Goal: Task Accomplishment & Management: Manage account settings

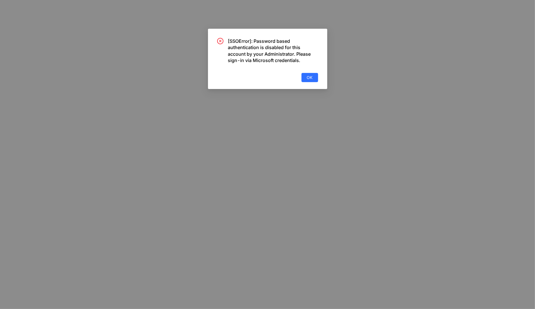
click at [308, 86] on div "[SSOError]: Password based authentication is disabled for this account by your …" at bounding box center [267, 59] width 119 height 60
drag, startPoint x: 308, startPoint y: 82, endPoint x: 308, endPoint y: 74, distance: 8.0
click at [308, 79] on div "[SSOError]: Password based authentication is disabled for this account by your …" at bounding box center [267, 59] width 119 height 60
click at [309, 73] on button "OK" at bounding box center [310, 77] width 17 height 9
